Goal: Task Accomplishment & Management: Manage account settings

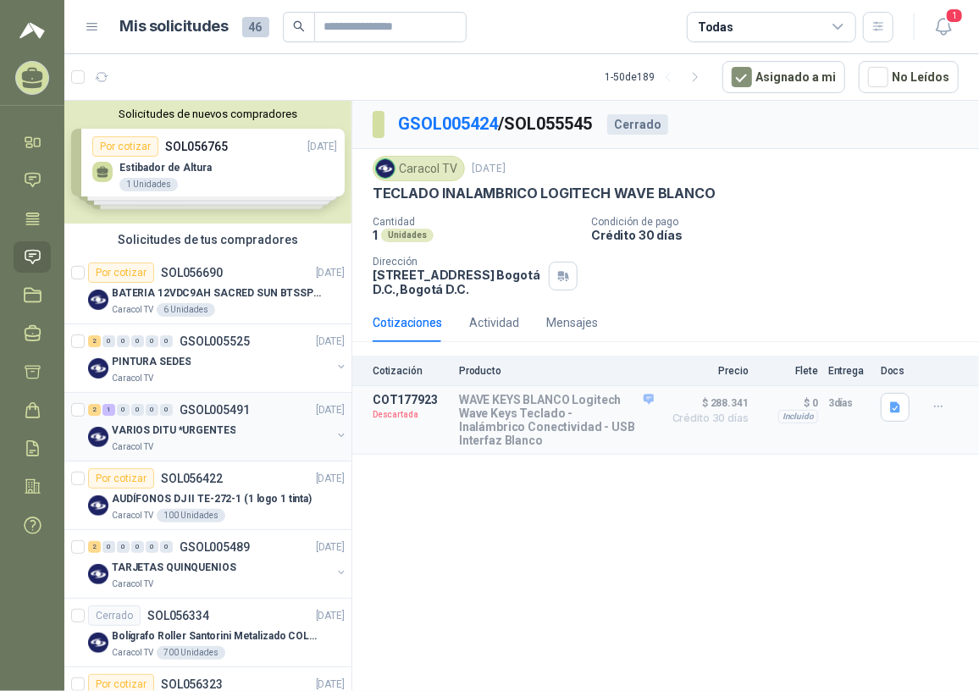
click at [219, 434] on p "VARIOS DITU *URGENTES" at bounding box center [174, 431] width 124 height 16
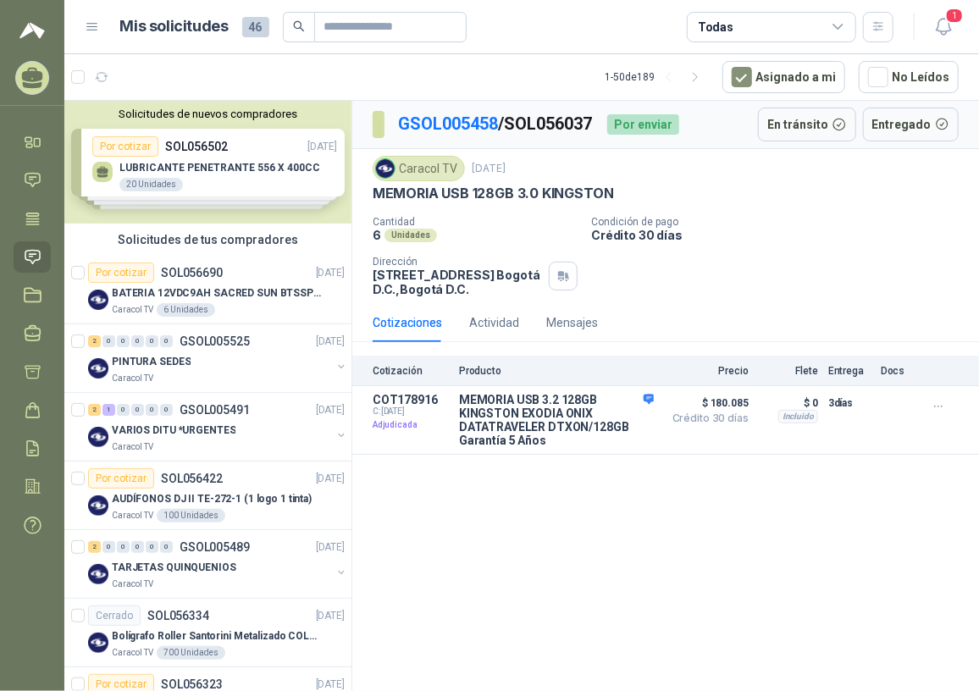
scroll to position [153, 0]
